Goal: Information Seeking & Learning: Learn about a topic

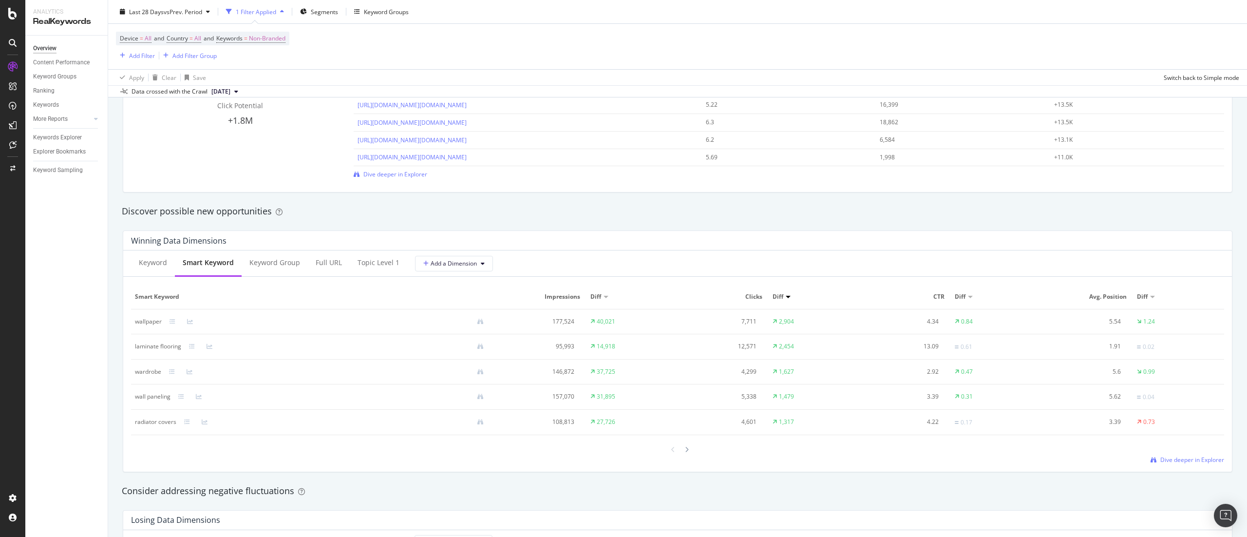
scroll to position [801, 0]
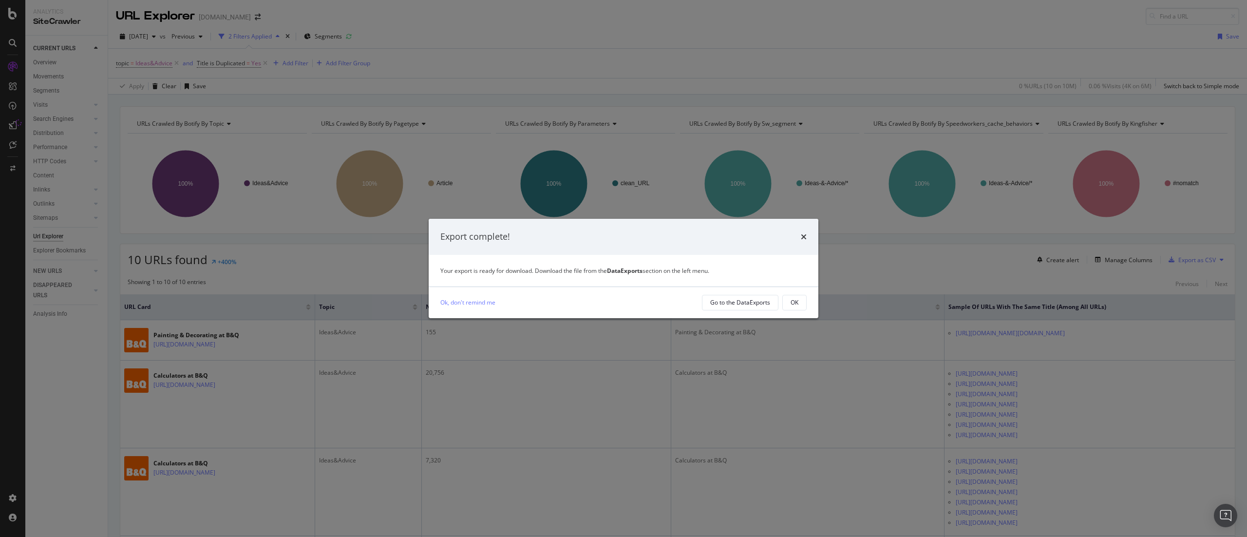
scroll to position [104, 0]
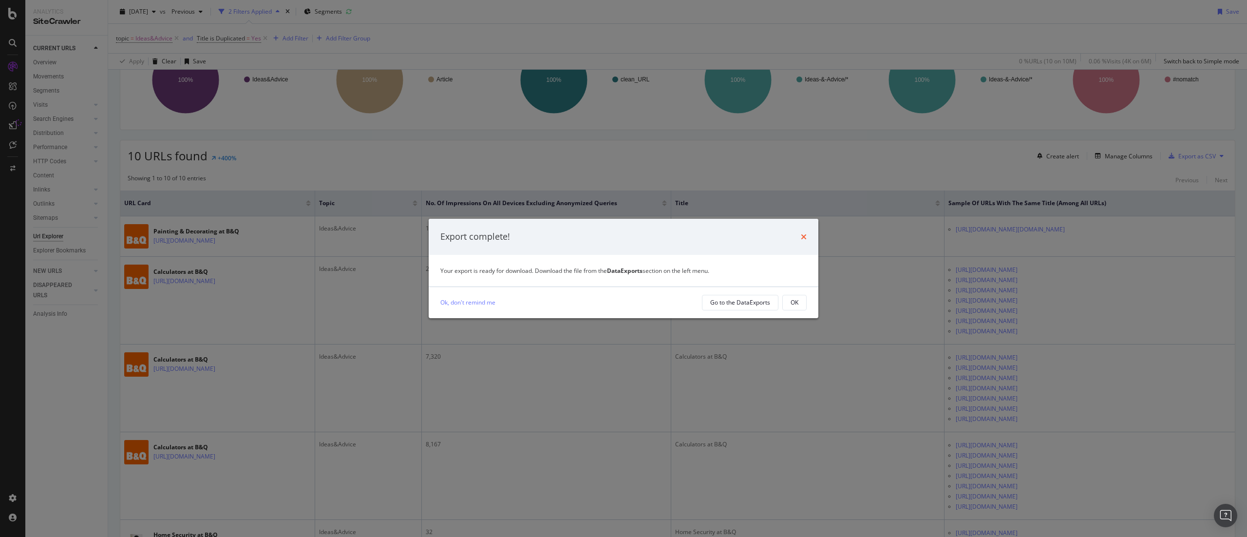
click at [805, 236] on icon "times" at bounding box center [804, 237] width 6 height 8
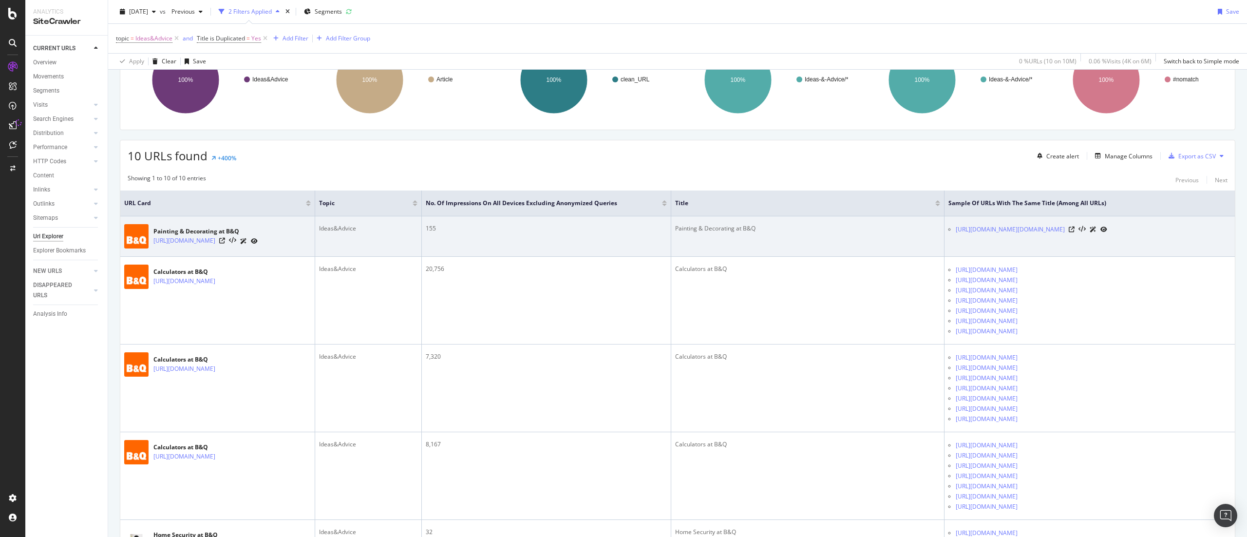
scroll to position [0, 0]
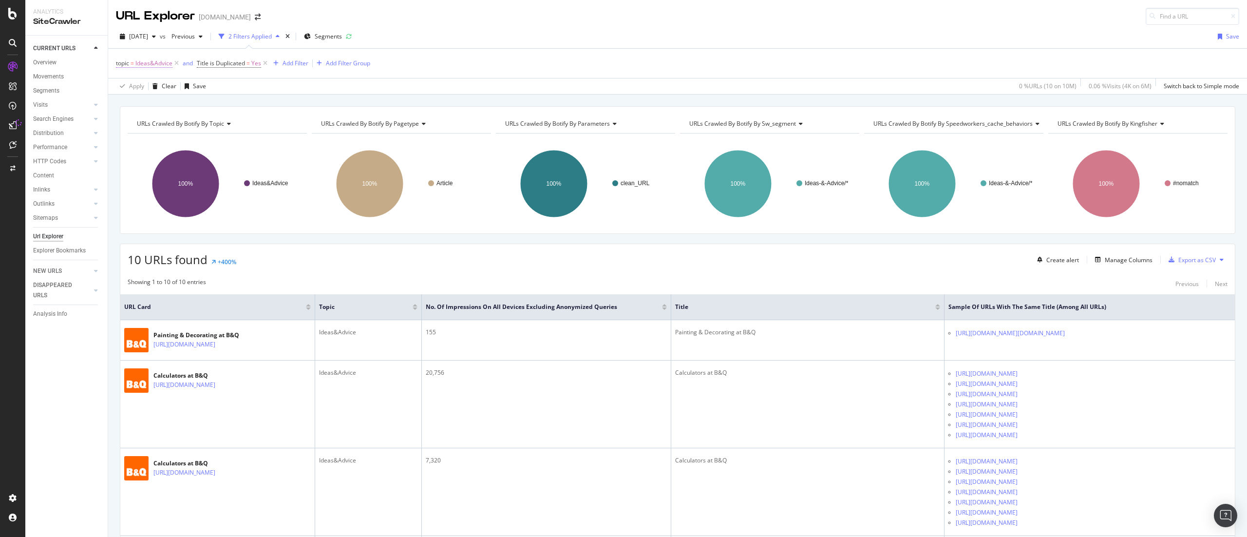
click at [154, 61] on span "Ideas&Advice" at bounding box center [153, 64] width 37 height 14
click at [137, 161] on div "Cancel" at bounding box center [142, 159] width 19 height 8
click at [175, 64] on icon at bounding box center [176, 63] width 8 height 10
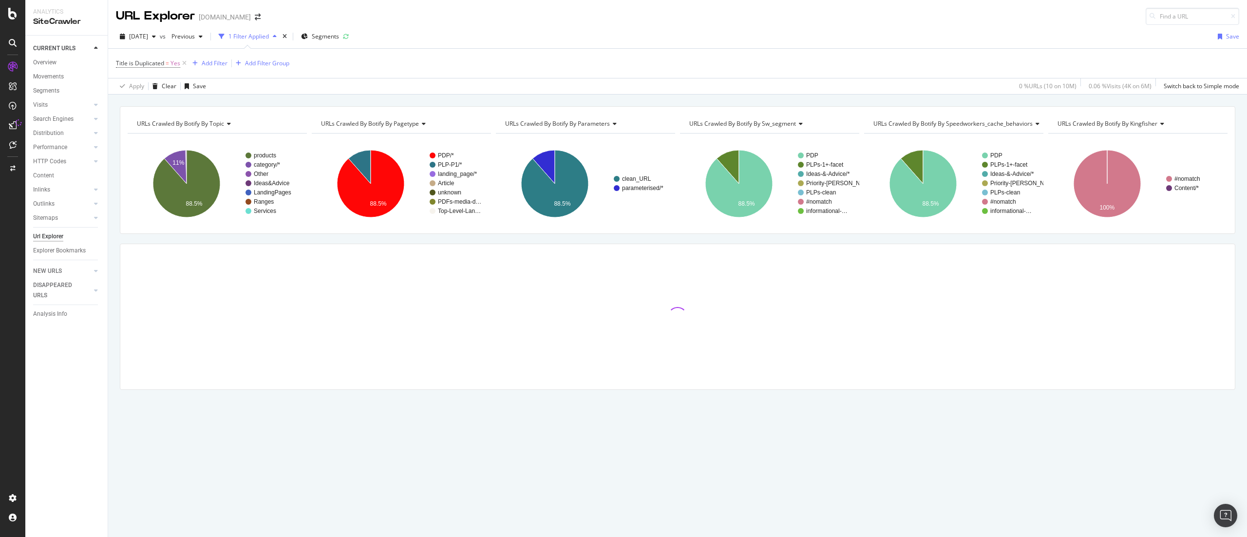
click at [209, 55] on div "Title is Duplicated = Yes Add Filter Add Filter Group" at bounding box center [677, 63] width 1123 height 29
click at [269, 164] on text "category/*" at bounding box center [267, 164] width 26 height 7
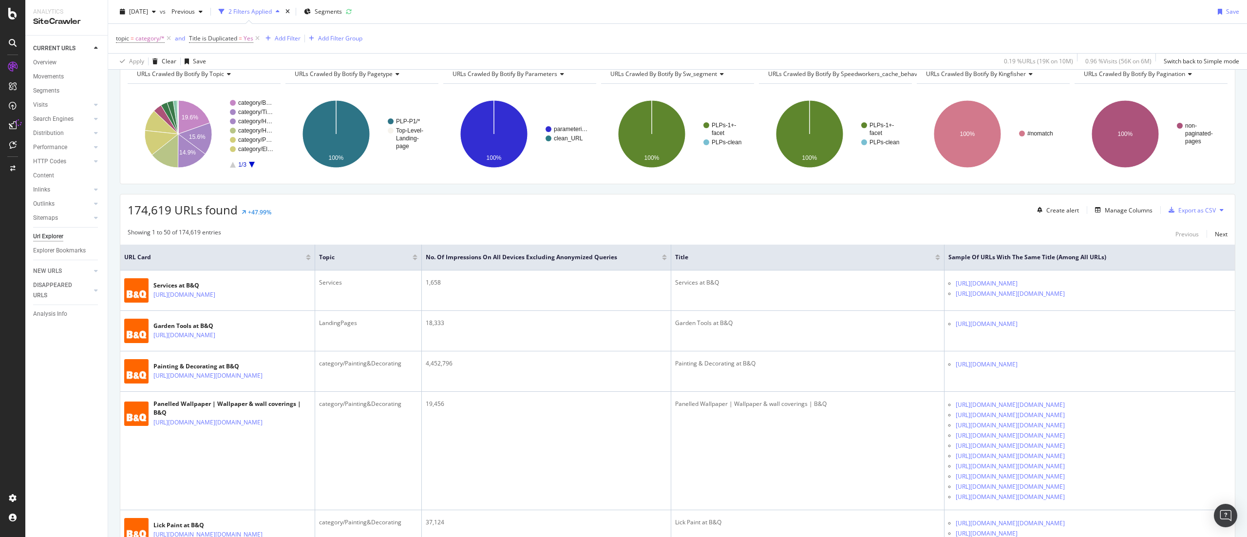
scroll to position [10, 0]
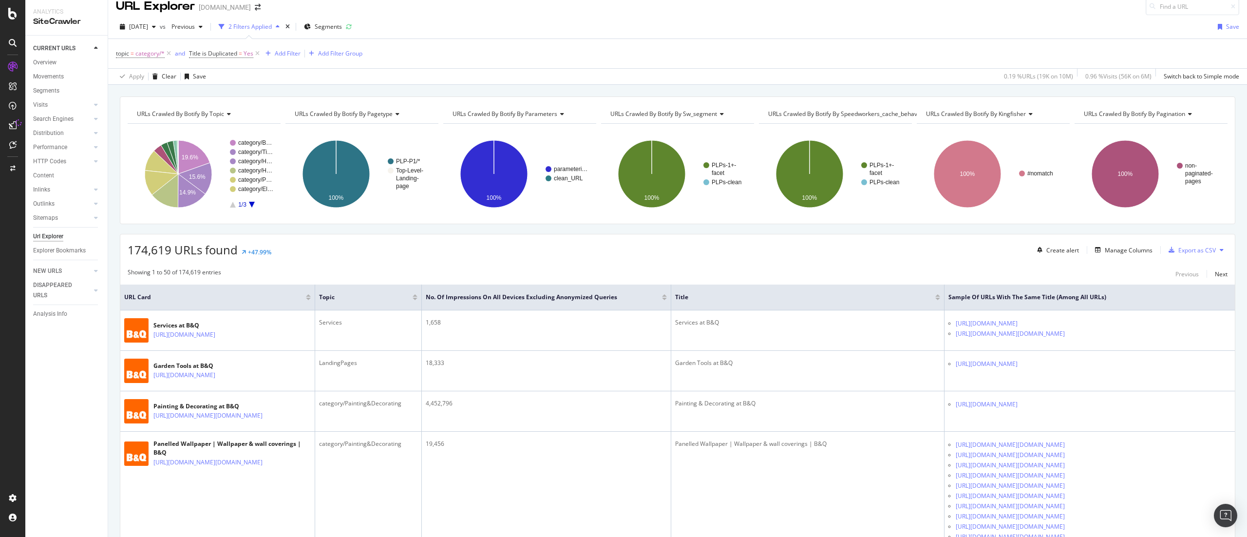
click at [665, 300] on div at bounding box center [664, 299] width 5 height 2
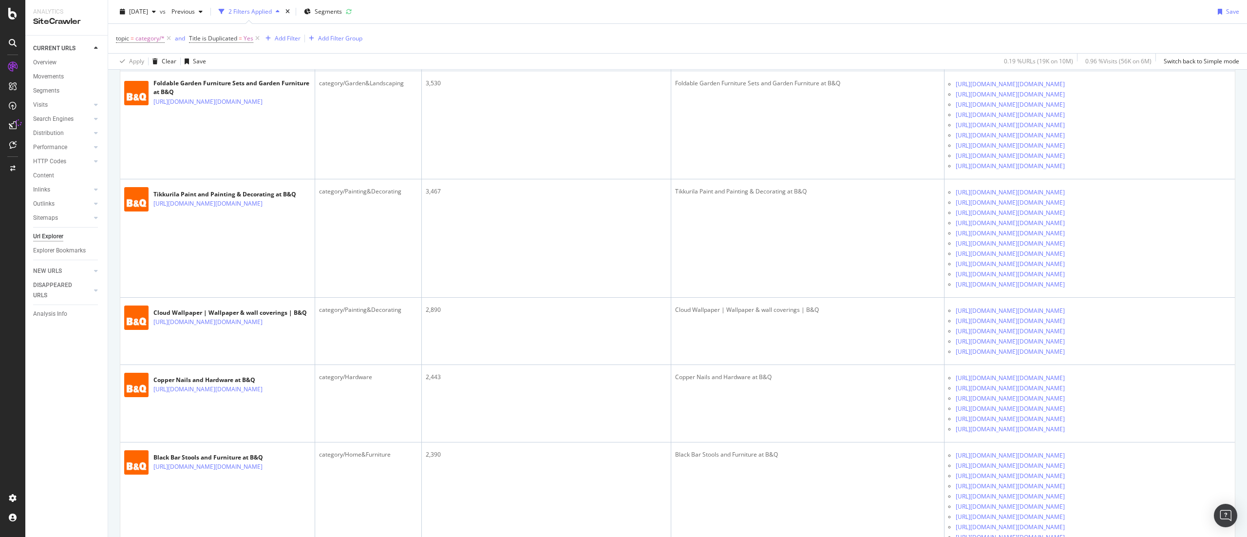
scroll to position [2001, 0]
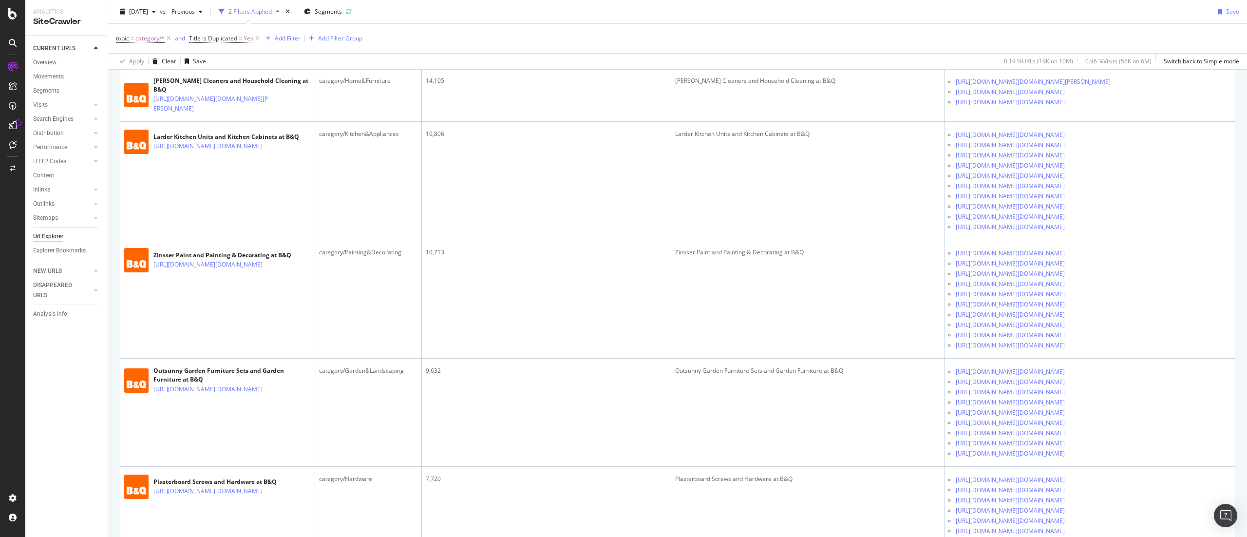
scroll to position [0, 0]
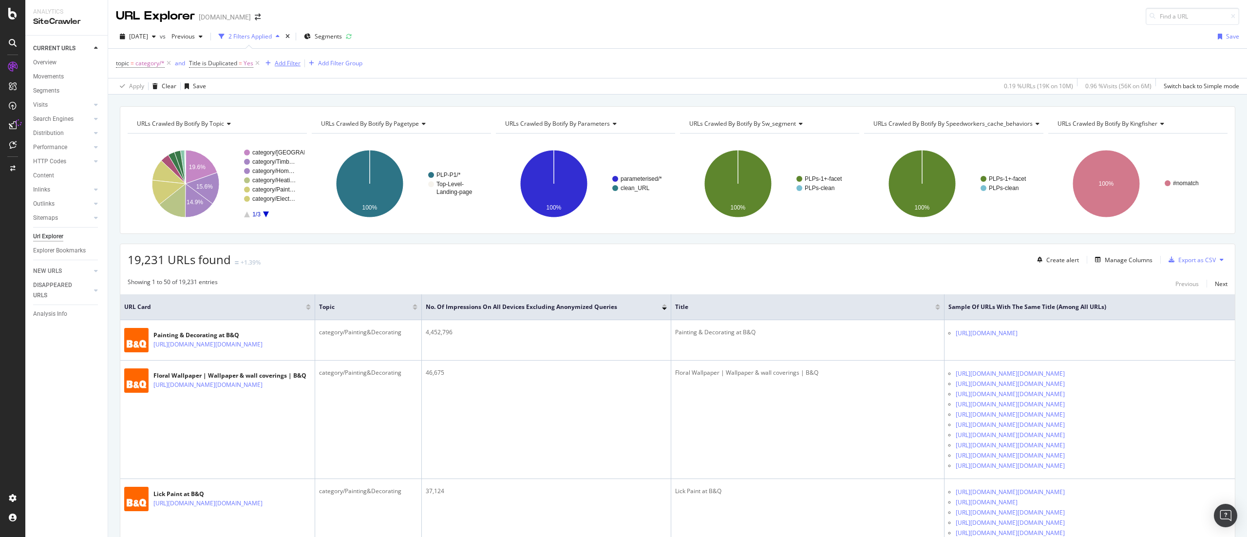
click at [297, 63] on div "Add Filter" at bounding box center [288, 63] width 26 height 8
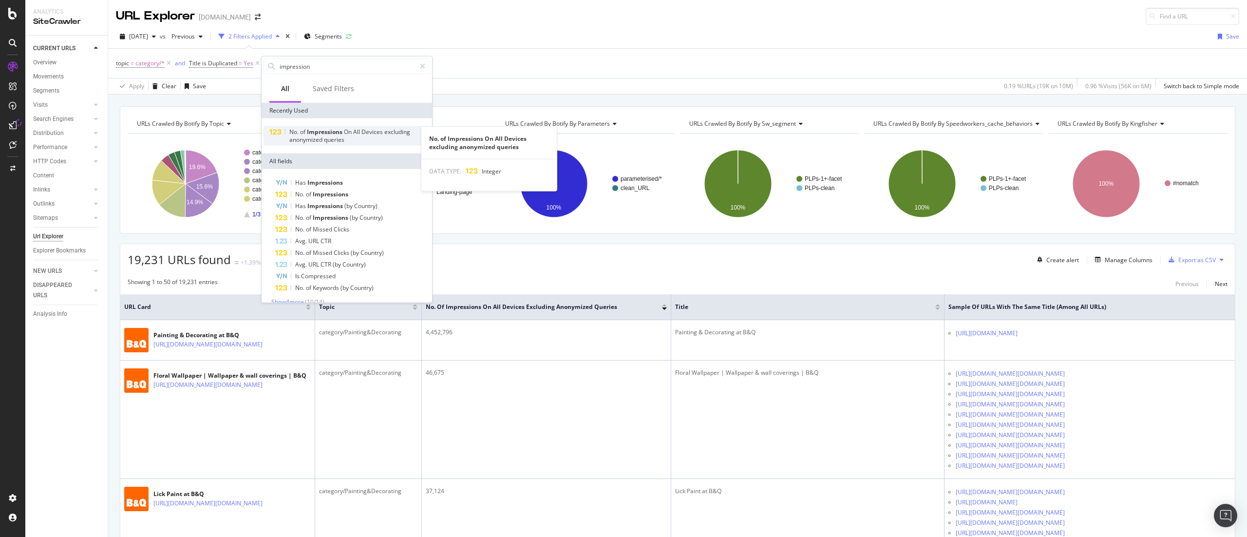
type input "impression"
click at [330, 137] on span "queries" at bounding box center [334, 139] width 20 height 8
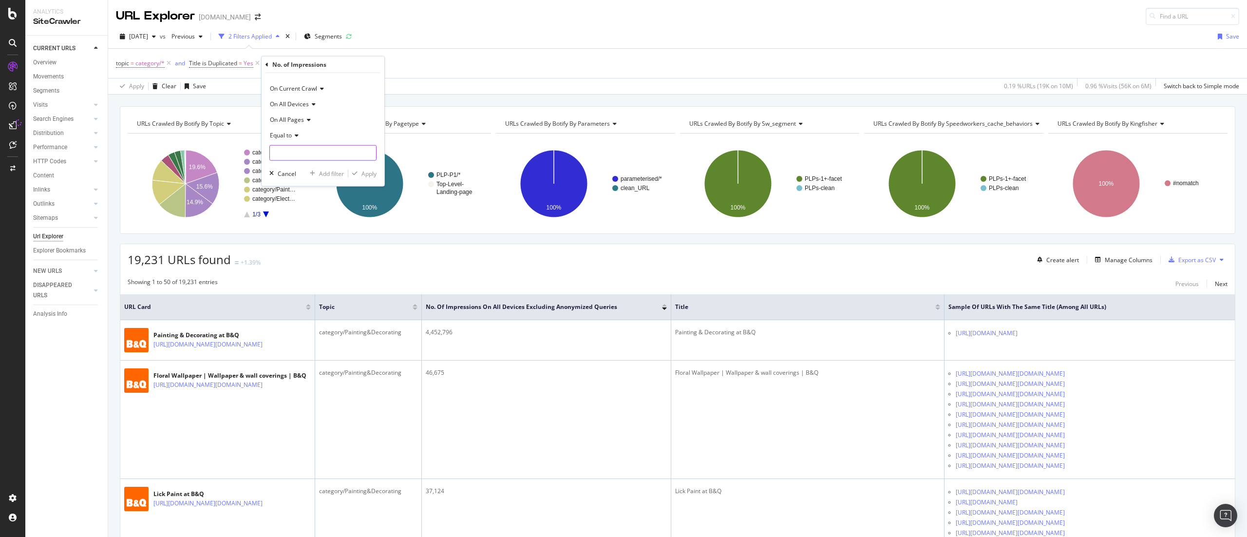
click at [303, 151] on input "number" at bounding box center [322, 153] width 107 height 16
click at [297, 138] on div "Equal to" at bounding box center [322, 136] width 107 height 16
click at [306, 202] on span "Greater than" at bounding box center [291, 206] width 35 height 8
click at [316, 156] on input "number" at bounding box center [322, 153] width 107 height 16
type input "100"
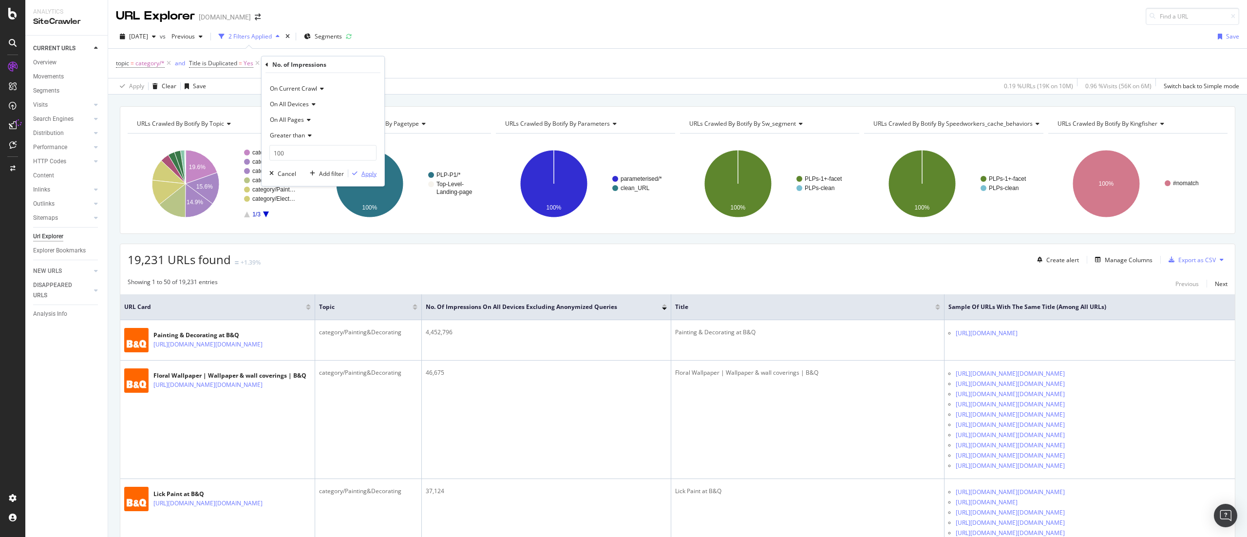
click at [357, 172] on icon "button" at bounding box center [354, 174] width 5 height 6
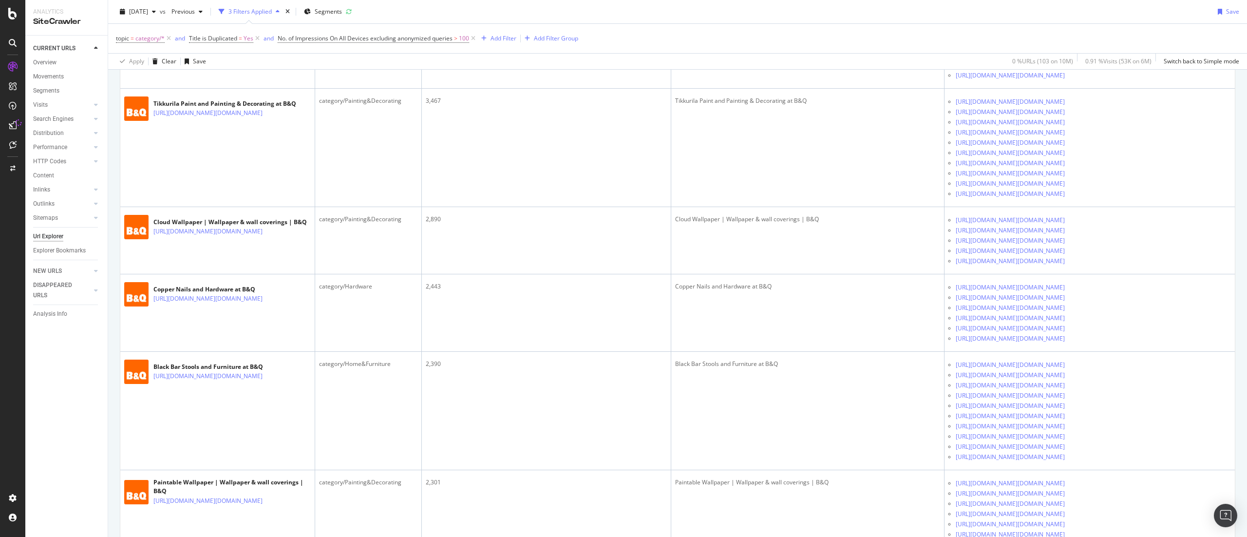
scroll to position [2091, 0]
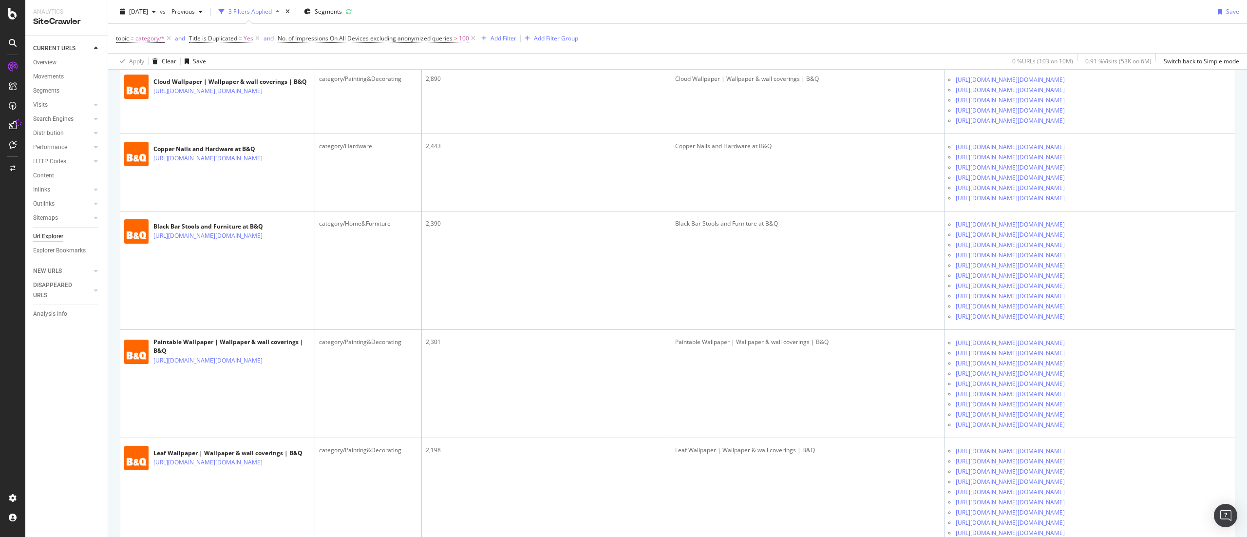
scroll to position [2271, 0]
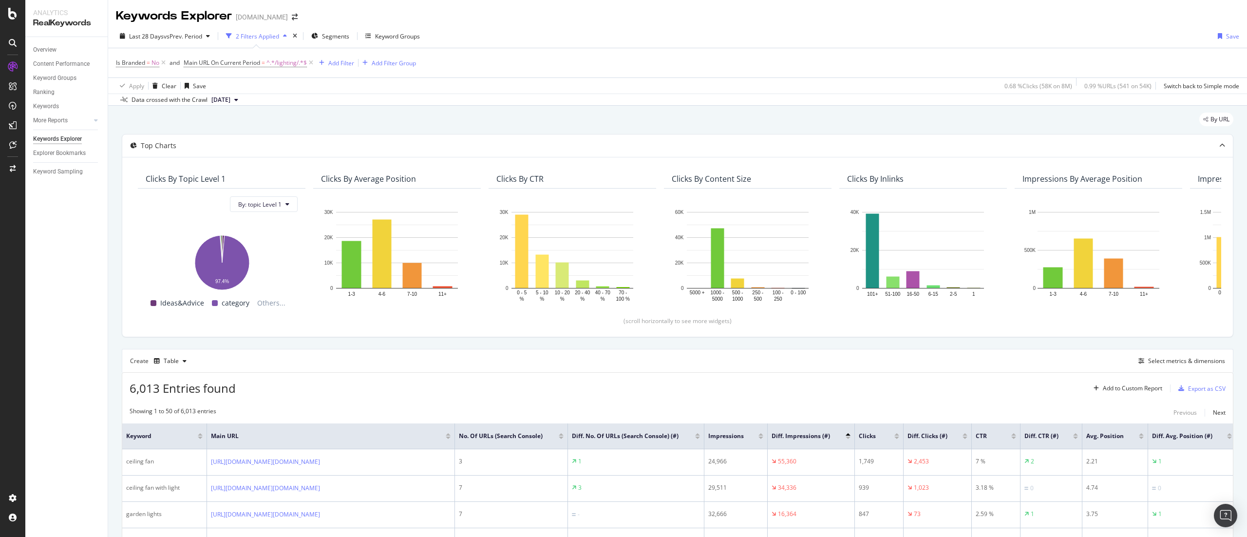
scroll to position [331, 0]
